Goal: Go to known website: Access a specific website the user already knows

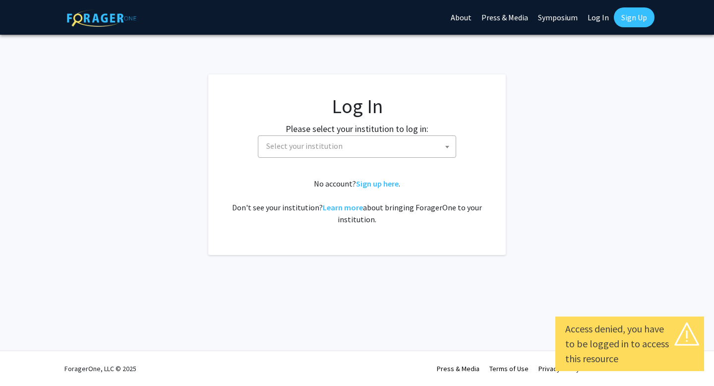
select select
click at [406, 151] on span "Select your institution" at bounding box center [358, 146] width 193 height 20
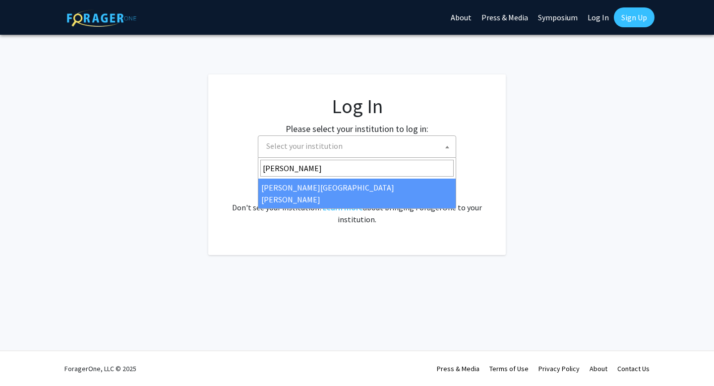
type input "johns"
select select "1"
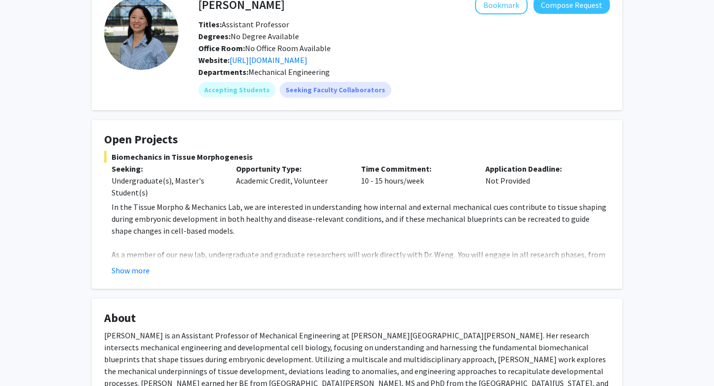
scroll to position [61, 0]
